Goal: Task Accomplishment & Management: Use online tool/utility

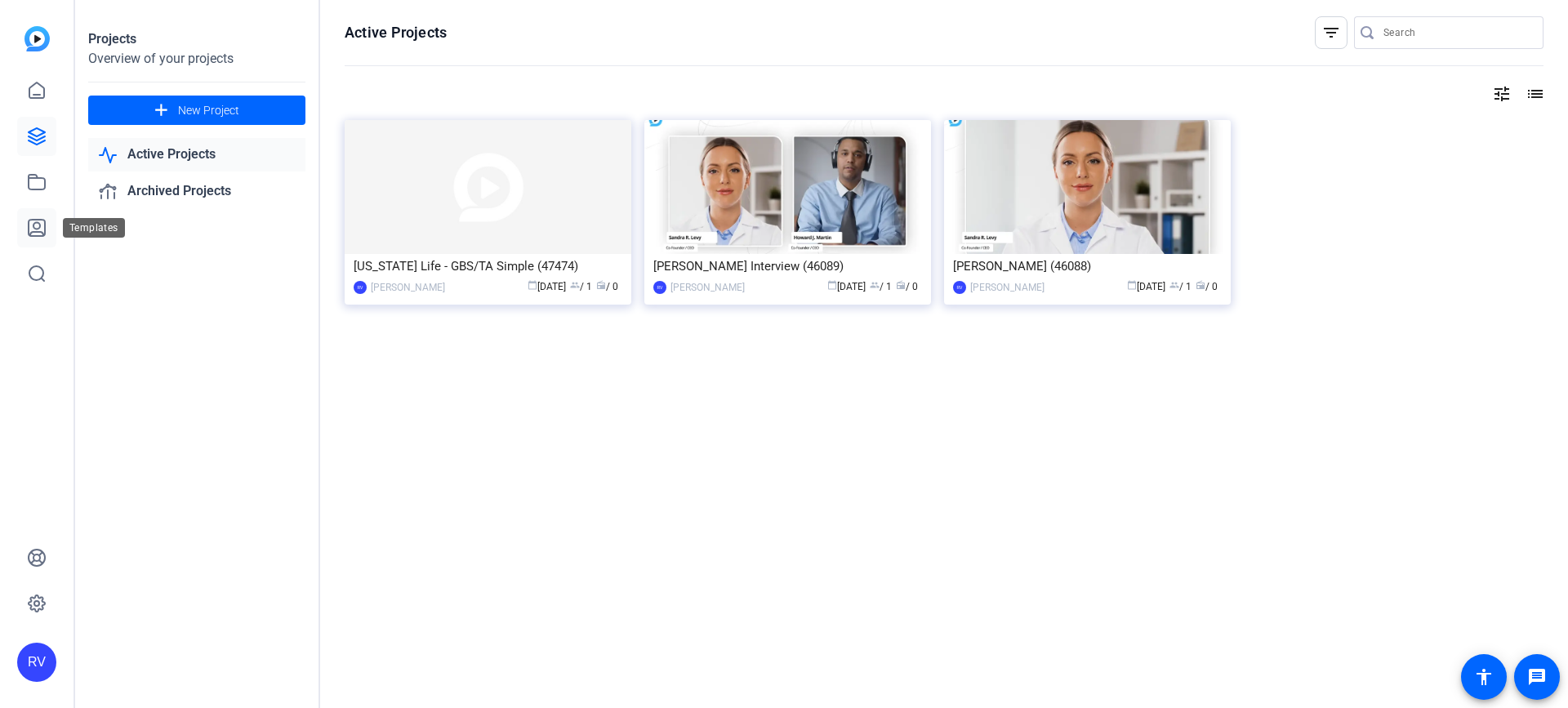
click at [23, 226] on link at bounding box center [36, 228] width 39 height 39
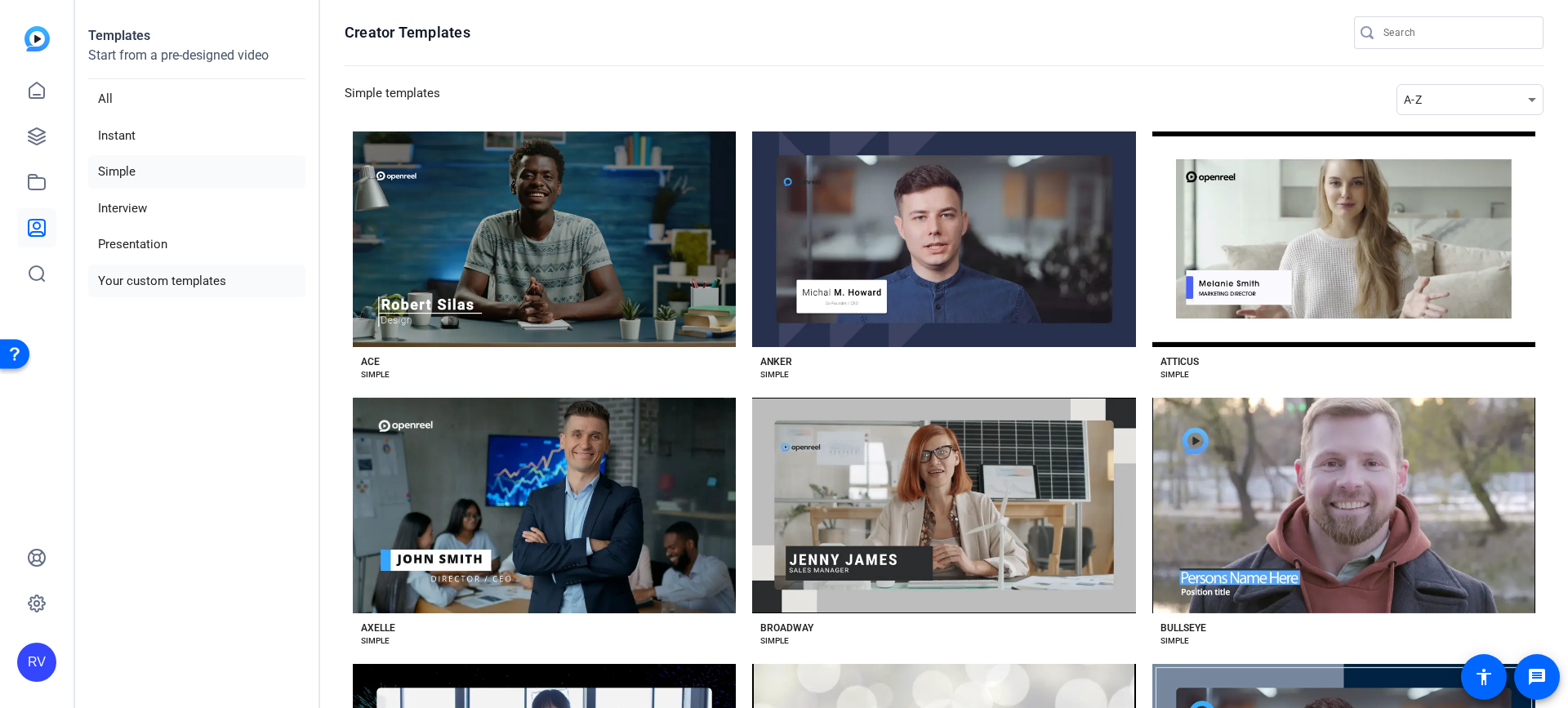
click at [144, 278] on li "Your custom templates" at bounding box center [196, 281] width 217 height 33
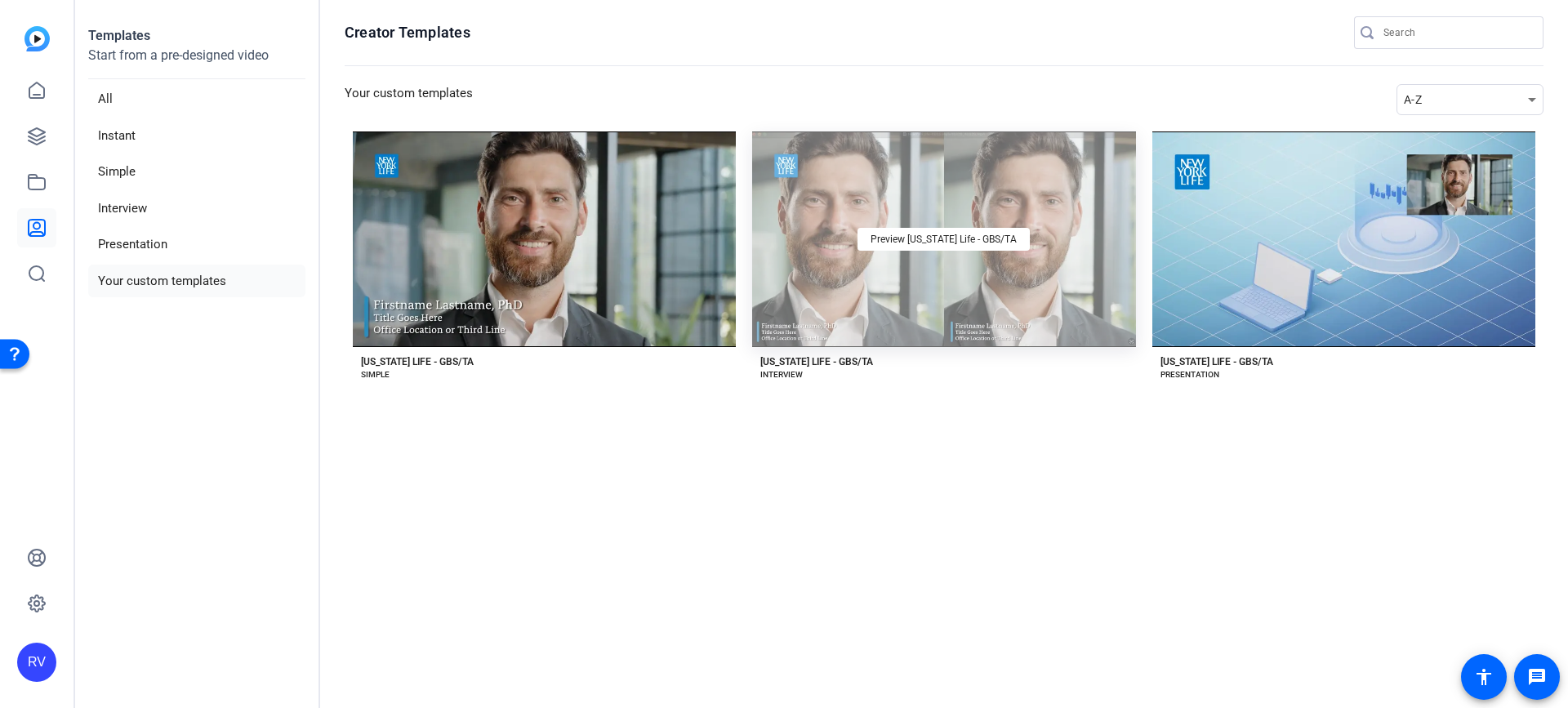
click at [928, 252] on div "Preview New York Life - GBS/TA" at bounding box center [944, 239] width 383 height 216
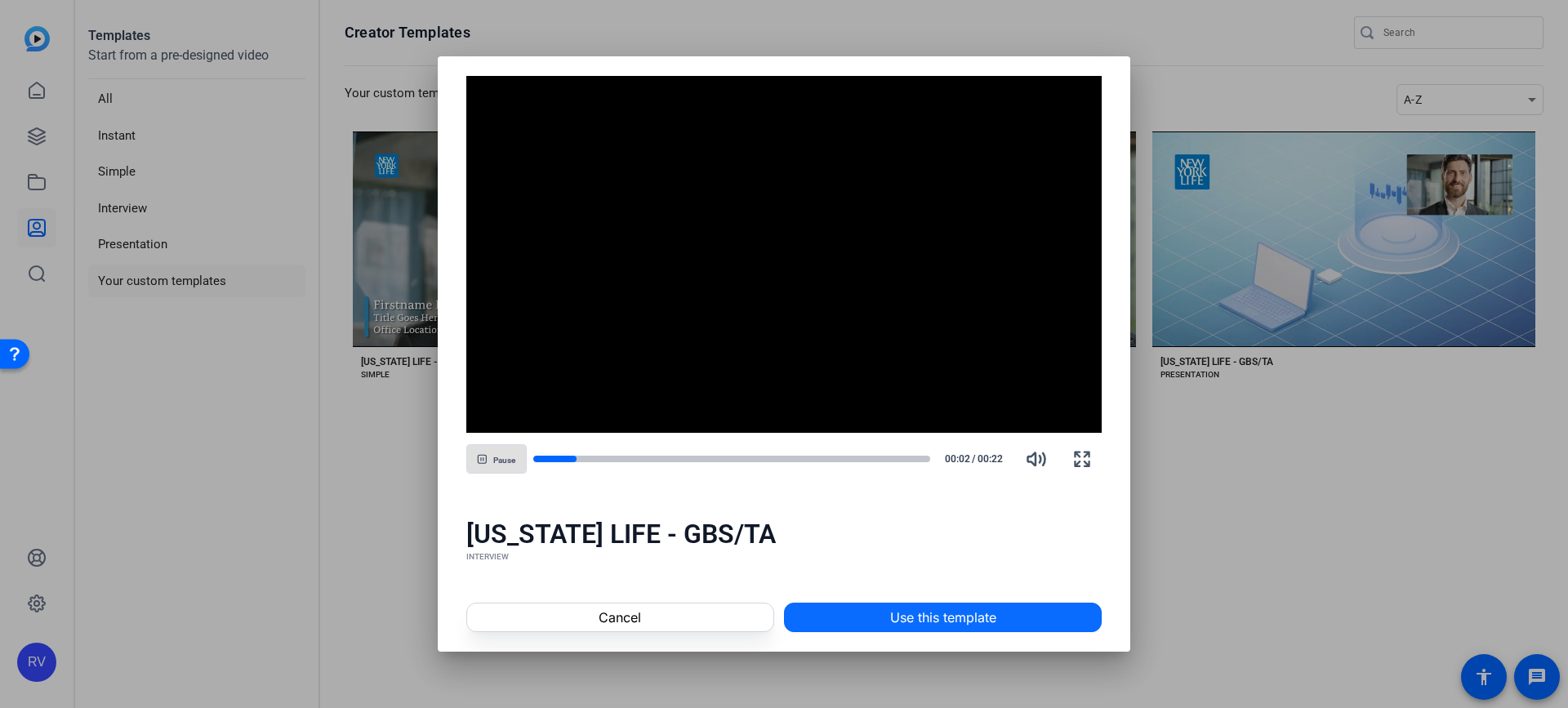
click at [951, 622] on span "Use this template" at bounding box center [943, 617] width 106 height 20
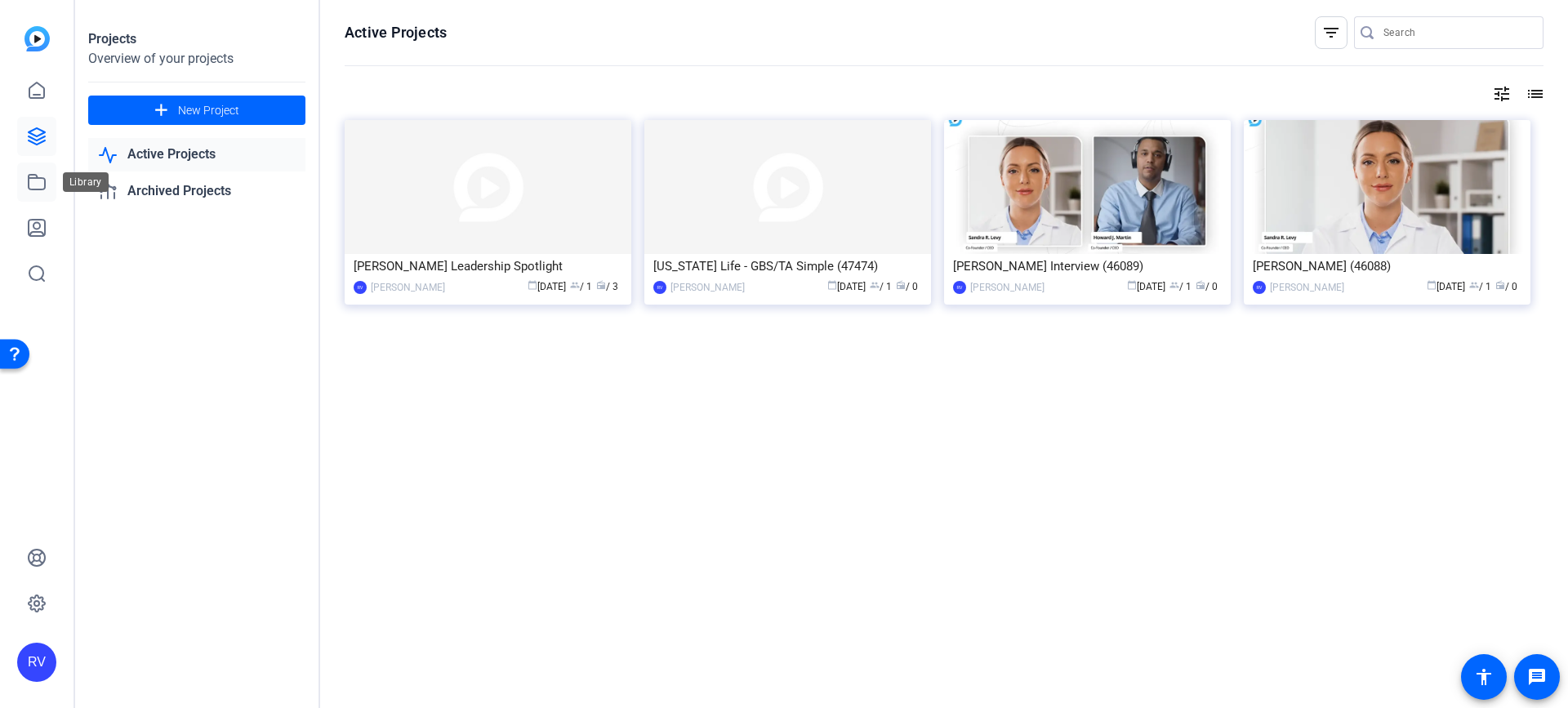
click at [28, 179] on icon at bounding box center [36, 181] width 17 height 15
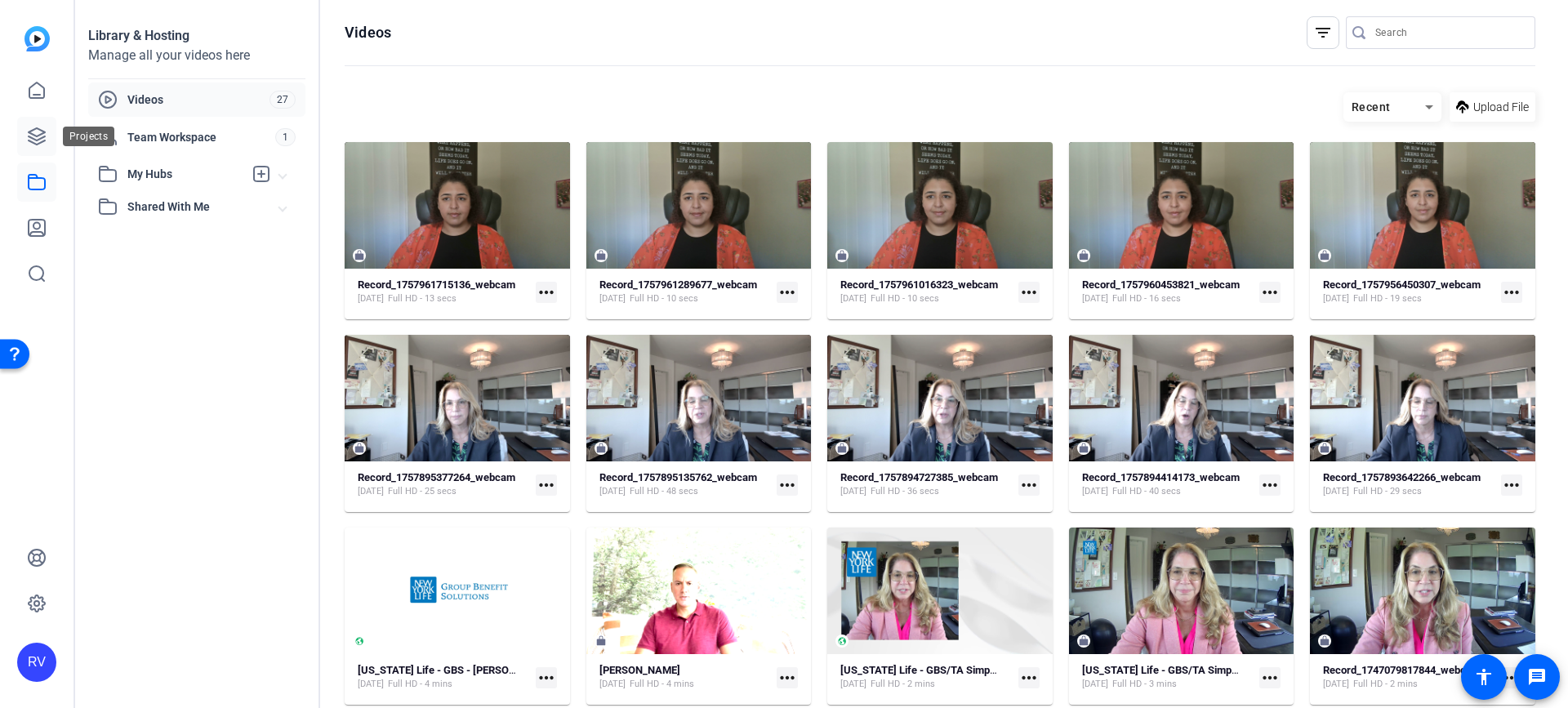
click at [40, 130] on icon at bounding box center [36, 136] width 17 height 17
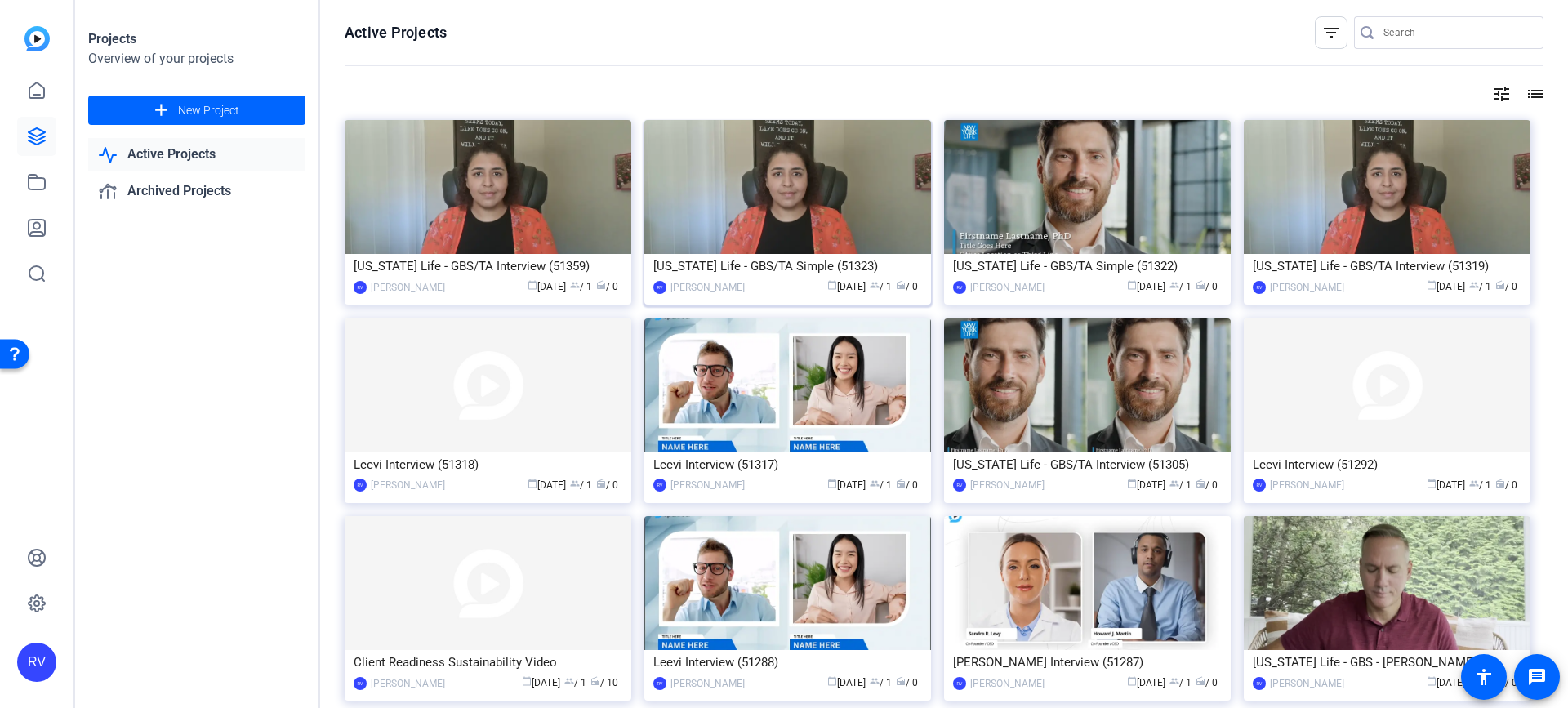
click at [746, 169] on img at bounding box center [788, 186] width 287 height 134
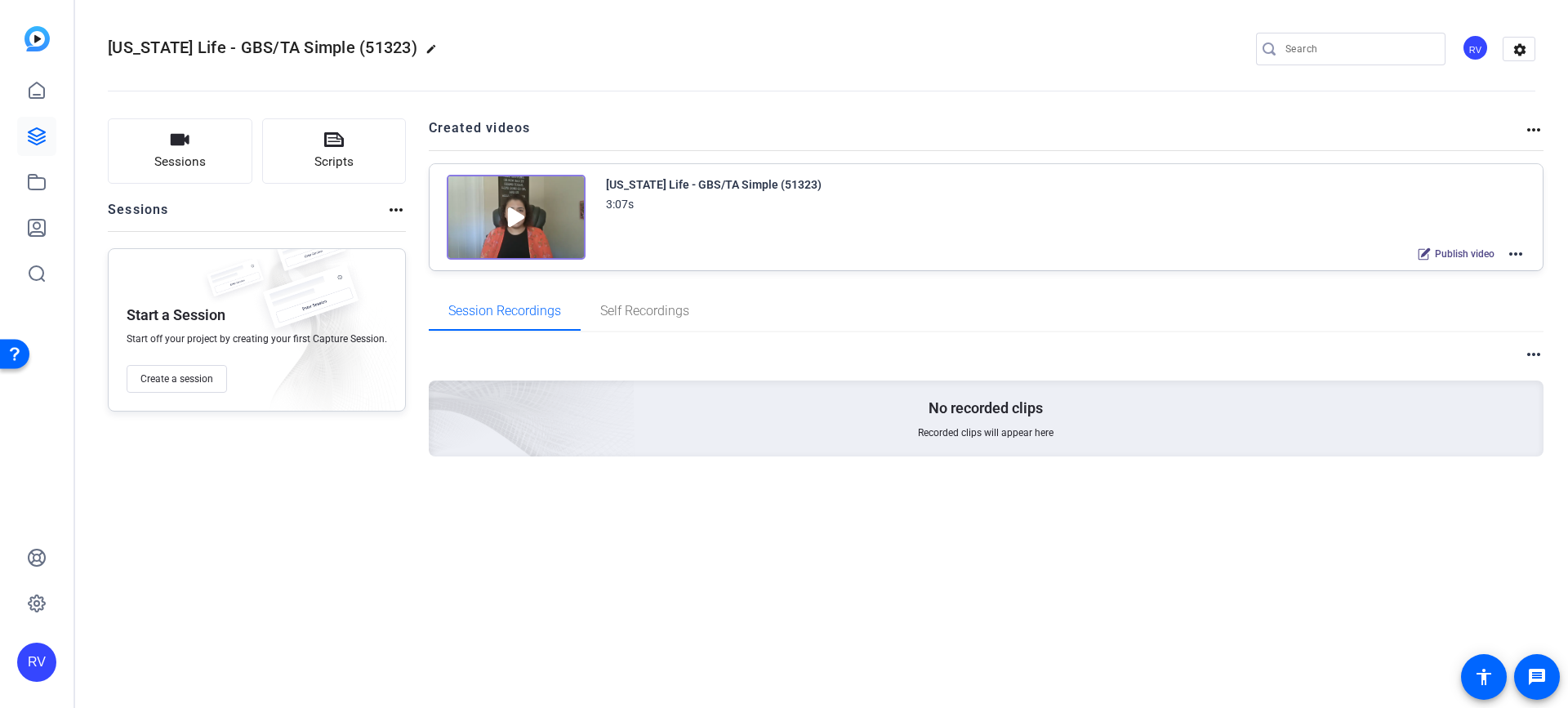
click at [1517, 257] on mat-icon "more_horiz" at bounding box center [1516, 254] width 20 height 20
click at [1460, 278] on span "Edit in Creator" at bounding box center [1456, 274] width 114 height 20
